Goal: Navigation & Orientation: Find specific page/section

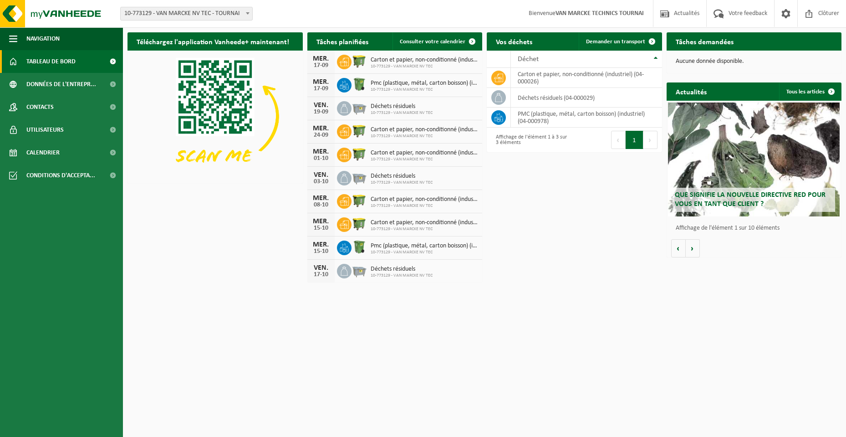
click at [405, 64] on span "10-773129 - VAN MARCKE NV TEC" at bounding box center [424, 66] width 107 height 5
click at [547, 85] on td "carton et papier, non-conditionné (industriel) (04-000026)" at bounding box center [586, 78] width 151 height 20
click at [498, 81] on icon at bounding box center [498, 77] width 9 height 9
click at [327, 82] on div "MER." at bounding box center [321, 81] width 18 height 7
click at [340, 82] on icon at bounding box center [344, 85] width 9 height 9
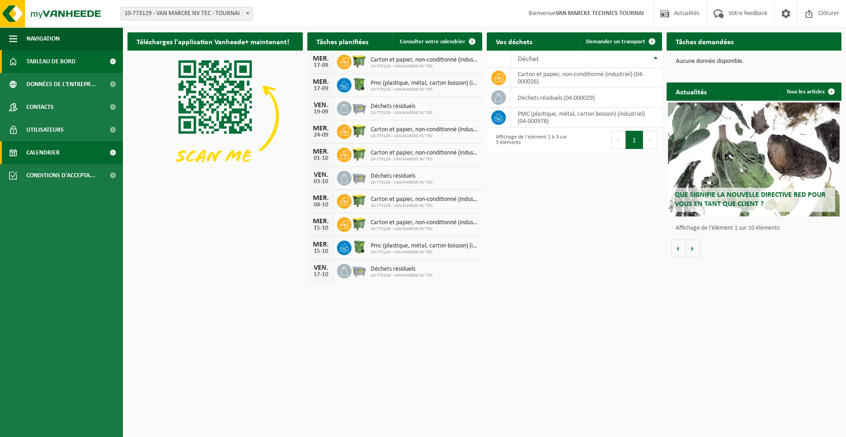
click at [47, 158] on span "Calendrier" at bounding box center [42, 152] width 33 height 23
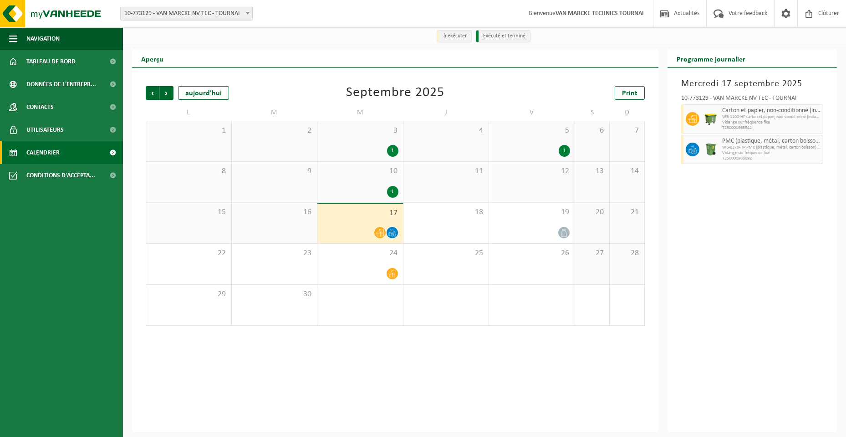
click at [366, 222] on div "17" at bounding box center [360, 224] width 86 height 40
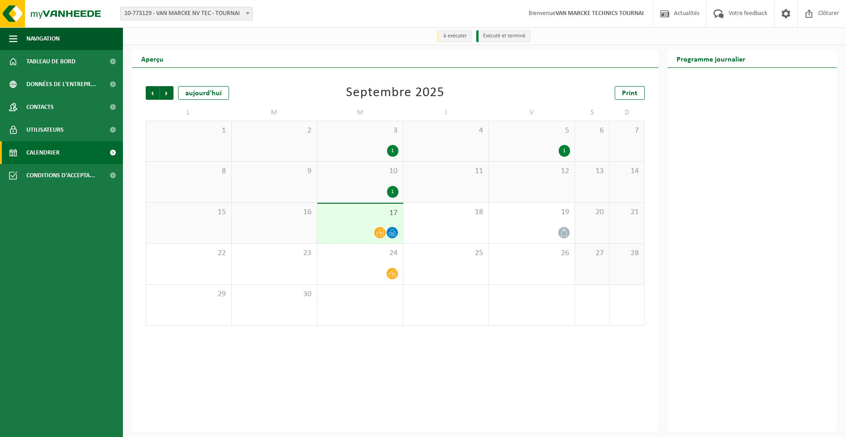
click at [383, 231] on icon at bounding box center [380, 233] width 8 height 8
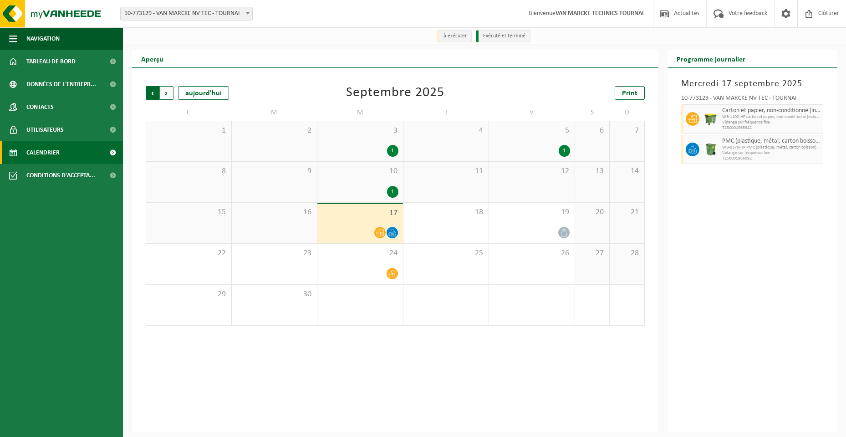
click at [168, 97] on span "Suivant" at bounding box center [167, 93] width 14 height 14
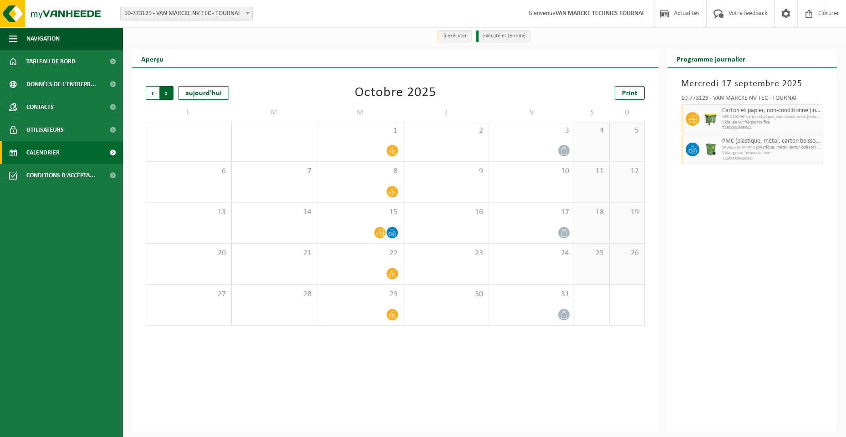
click at [154, 95] on span "Précédent" at bounding box center [153, 93] width 14 height 14
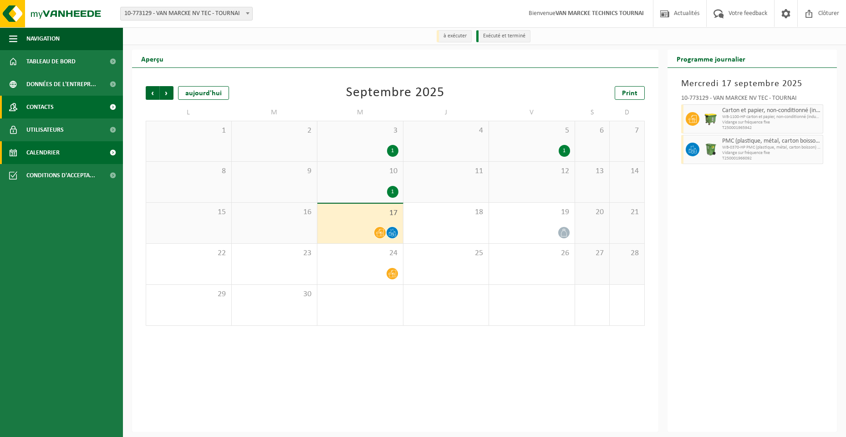
click at [30, 106] on span "Contacts" at bounding box center [39, 107] width 27 height 23
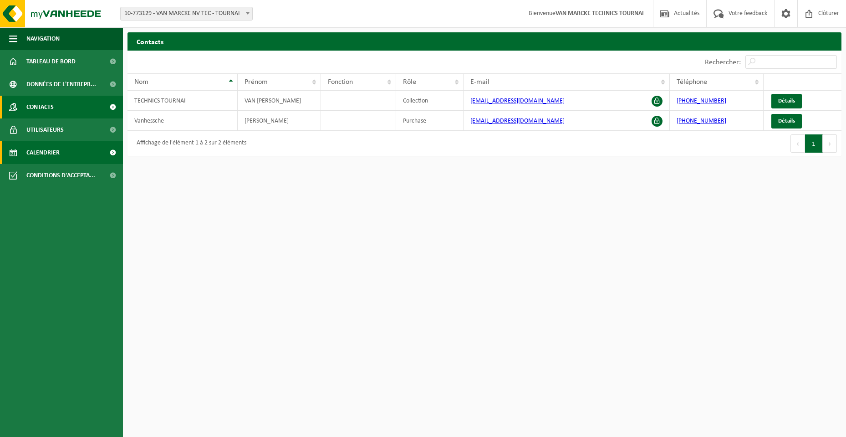
click at [50, 152] on span "Calendrier" at bounding box center [42, 152] width 33 height 23
